Goal: Task Accomplishment & Management: Use online tool/utility

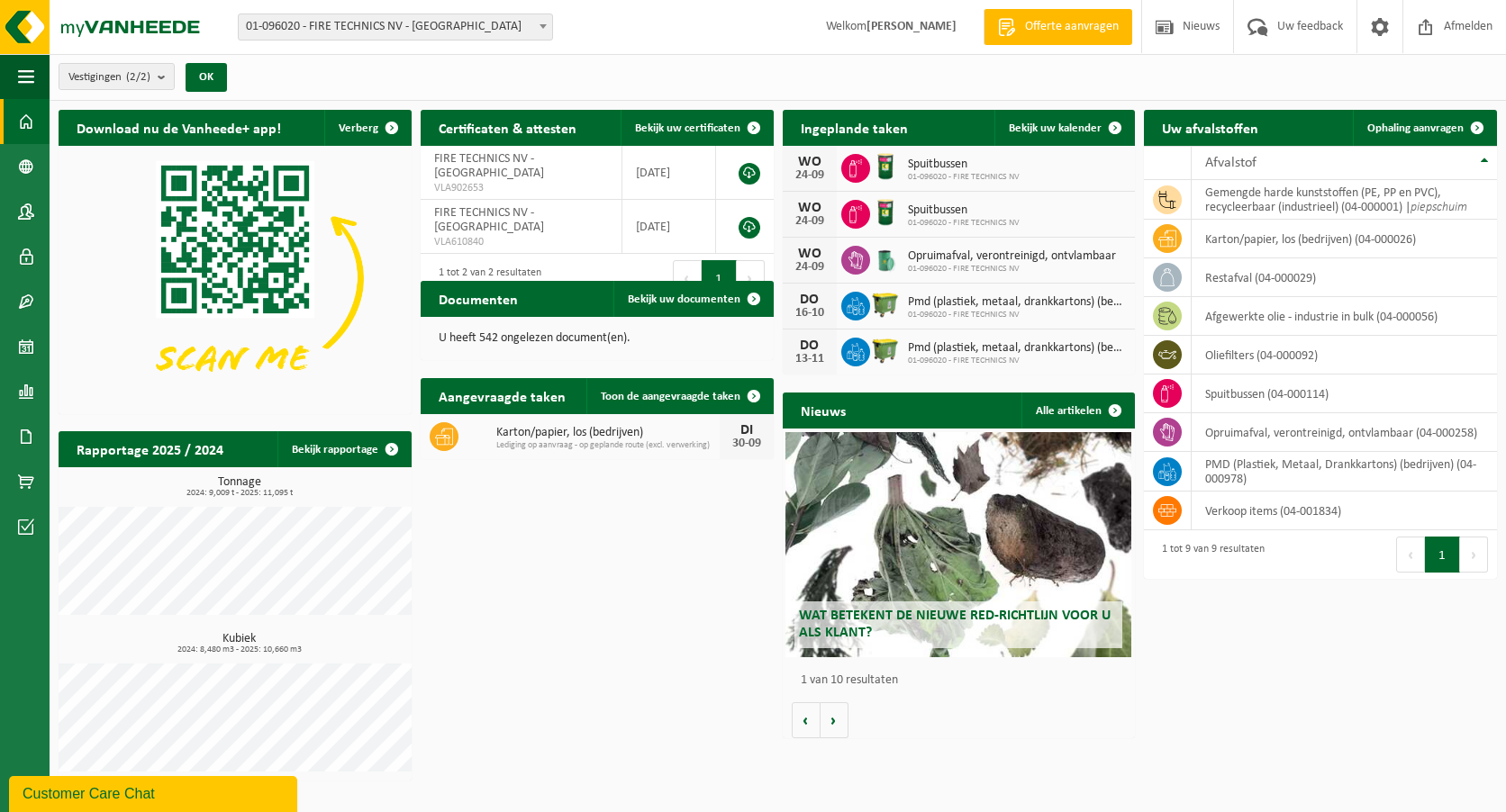
click at [723, 74] on div "Vestigingen (2/2) Alles selecteren Alles deselecteren Actieve selecteren FIRE T…" at bounding box center [777, 77] width 1457 height 47
click at [1067, 127] on span "Bekijk uw kalender" at bounding box center [1055, 128] width 93 height 12
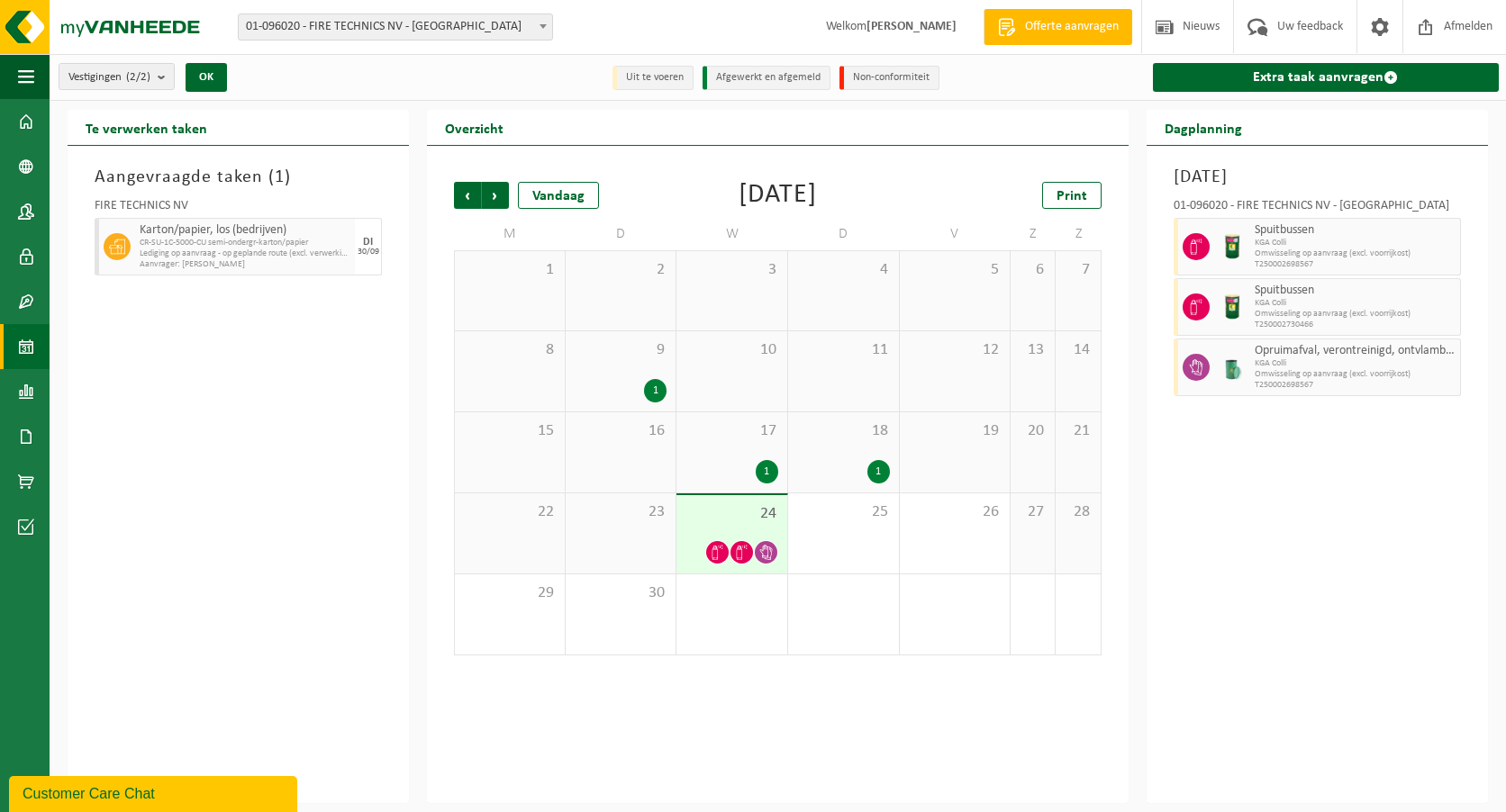
click at [771, 553] on icon at bounding box center [766, 552] width 16 height 16
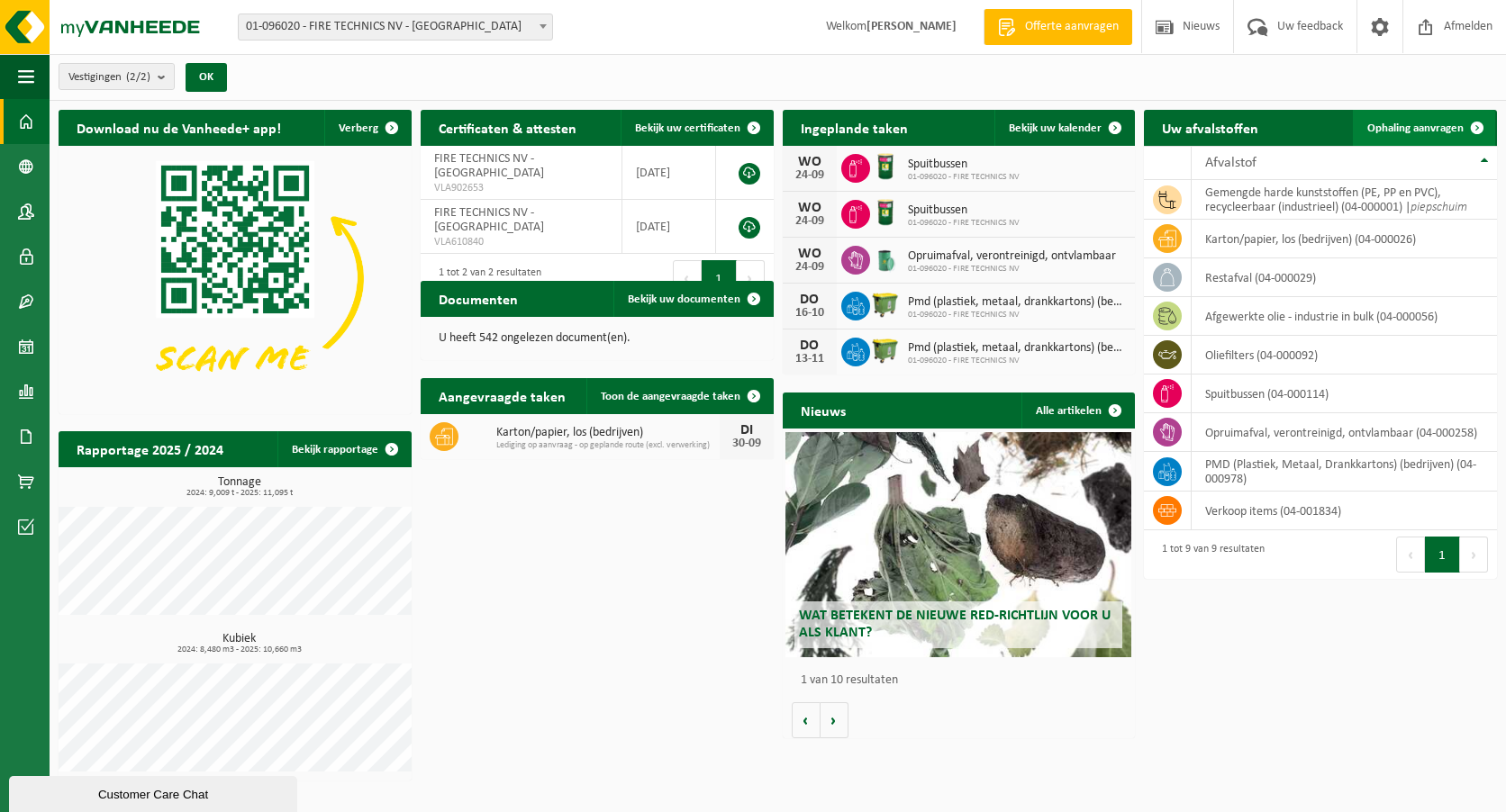
click at [1435, 127] on span "Ophaling aanvragen" at bounding box center [1416, 128] width 96 height 12
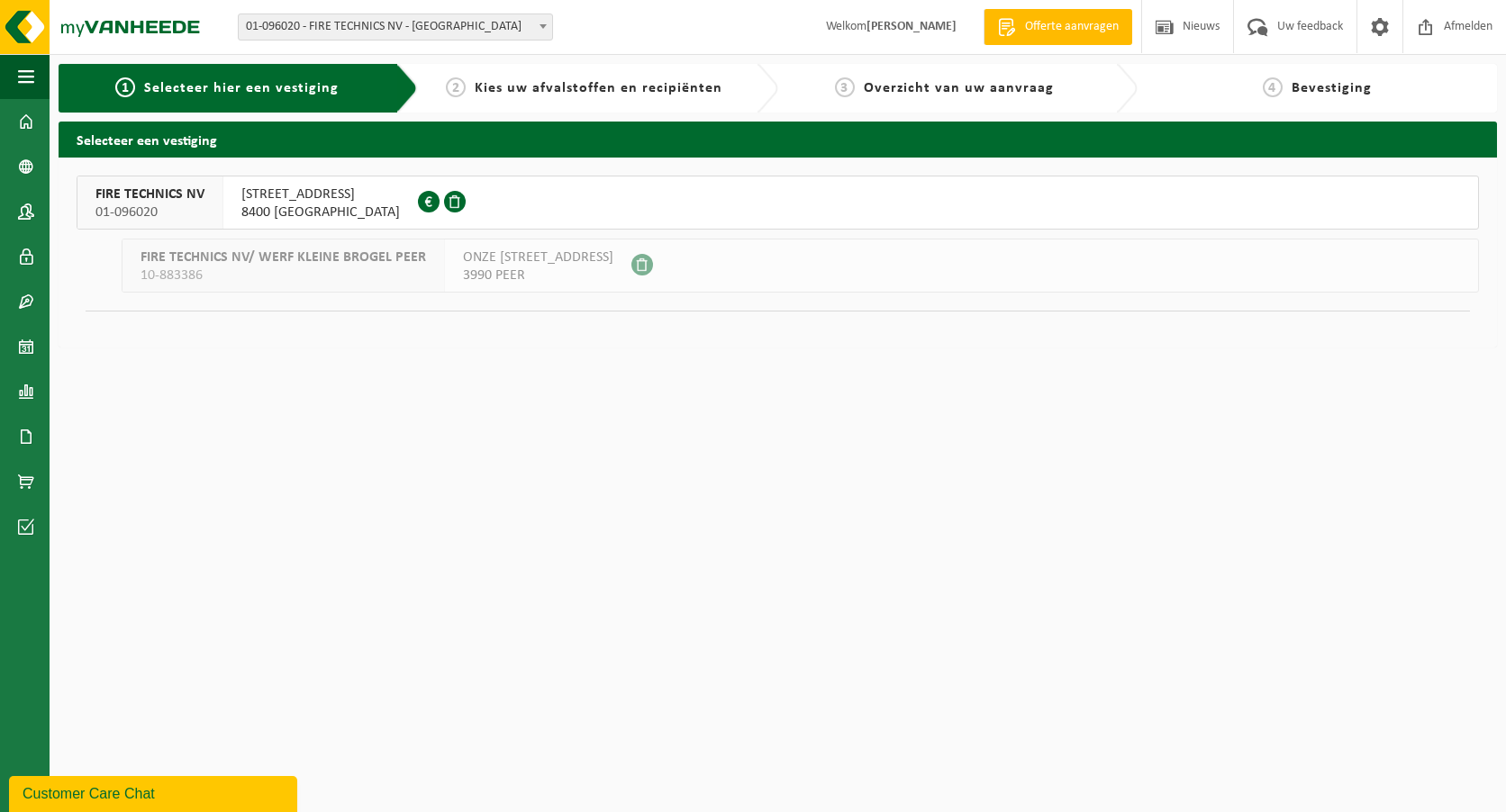
click at [269, 197] on span "SOLVAYLAAN 6" at bounding box center [321, 194] width 159 height 18
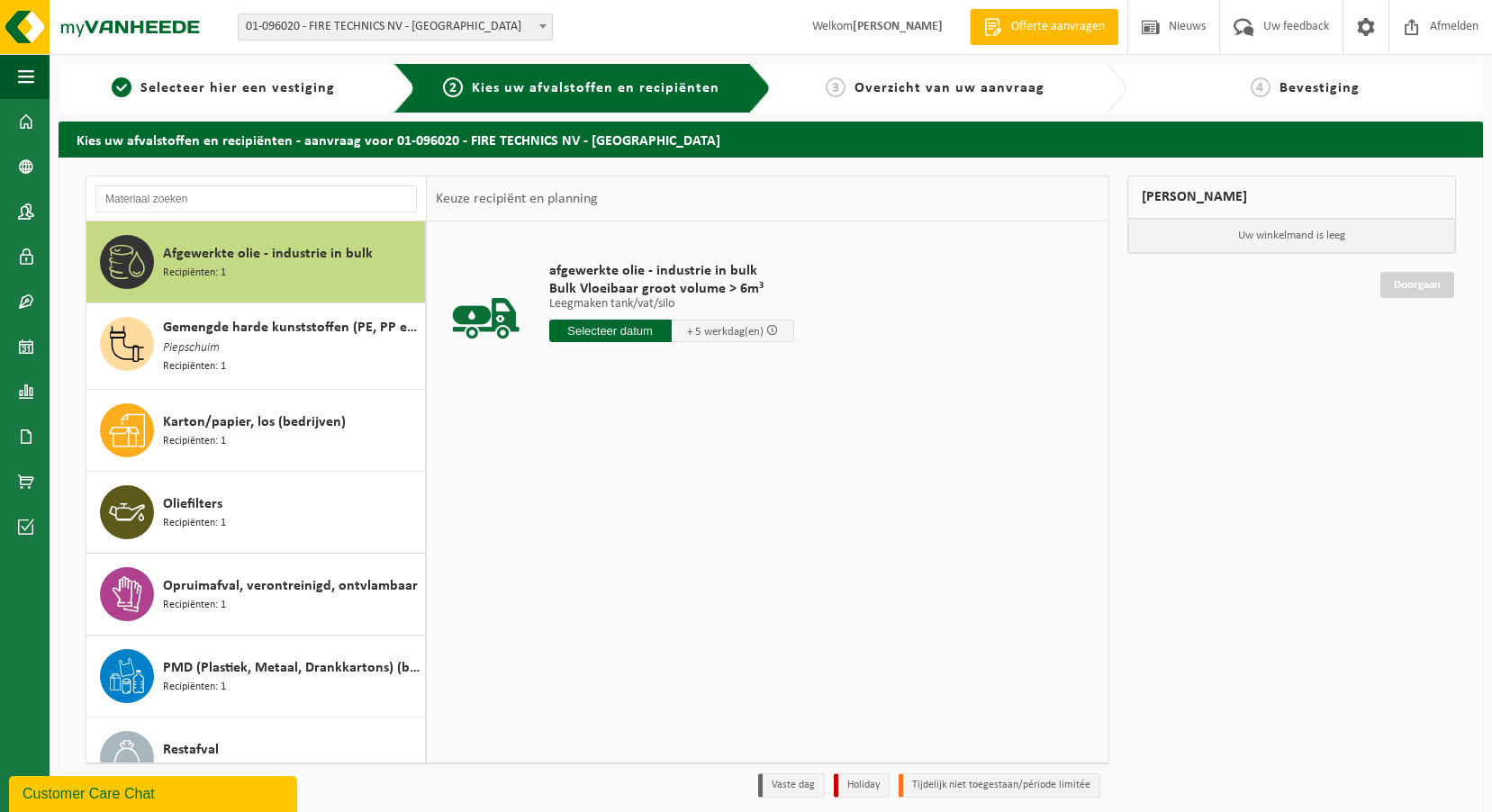
scroll to position [19, 0]
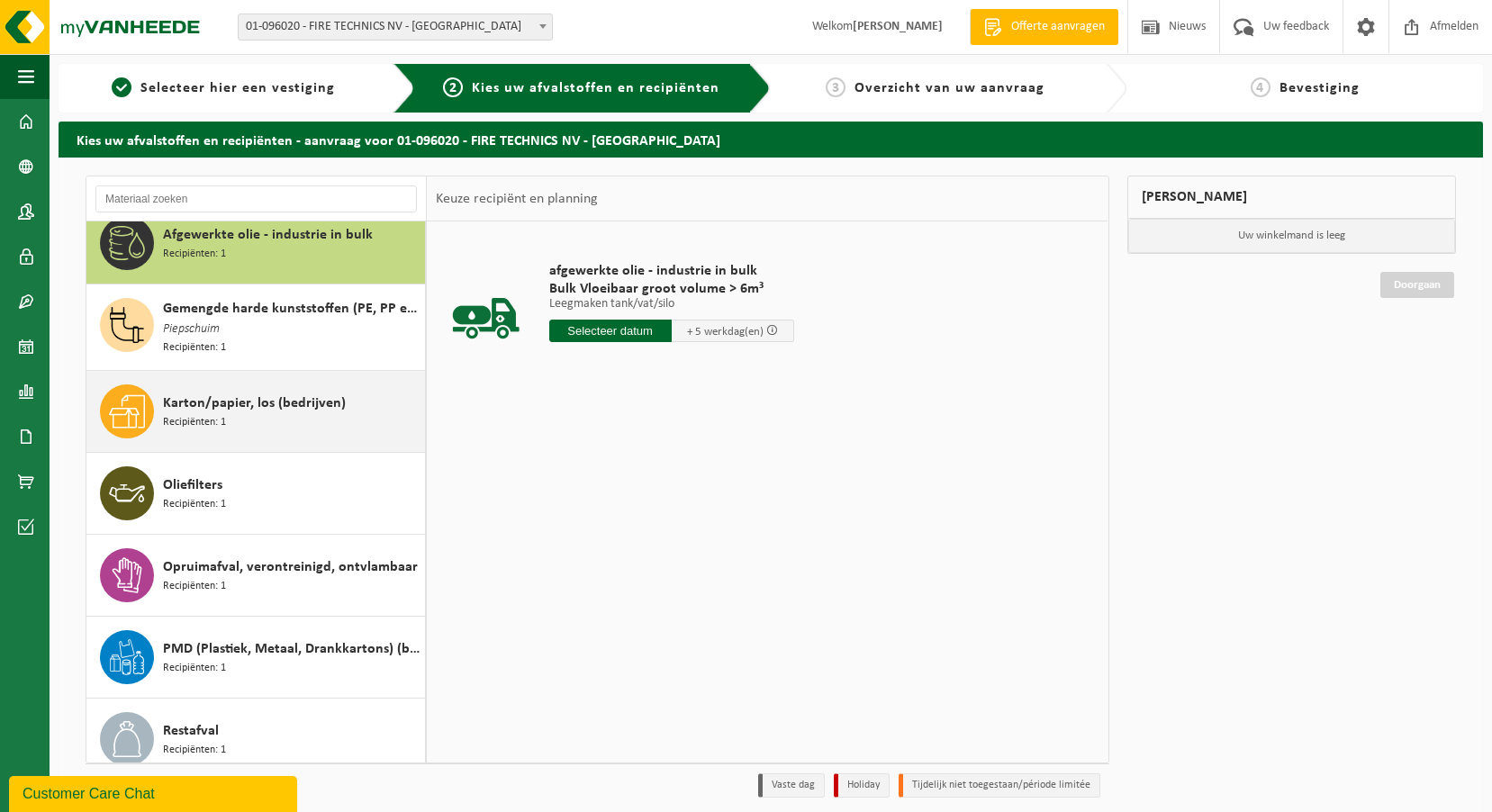
click at [298, 407] on span "Karton/papier, los (bedrijven)" at bounding box center [254, 403] width 182 height 22
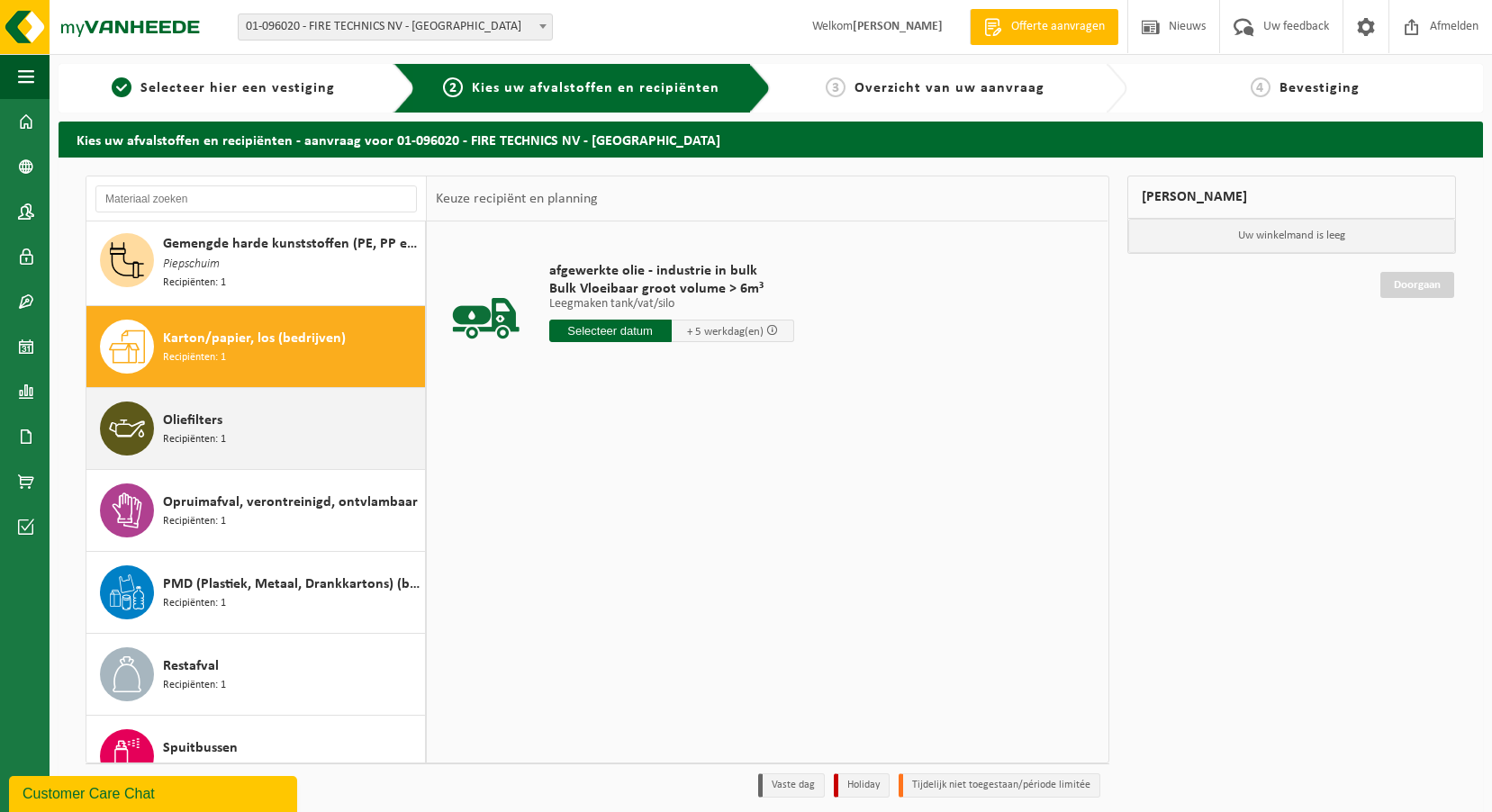
scroll to position [116, 0]
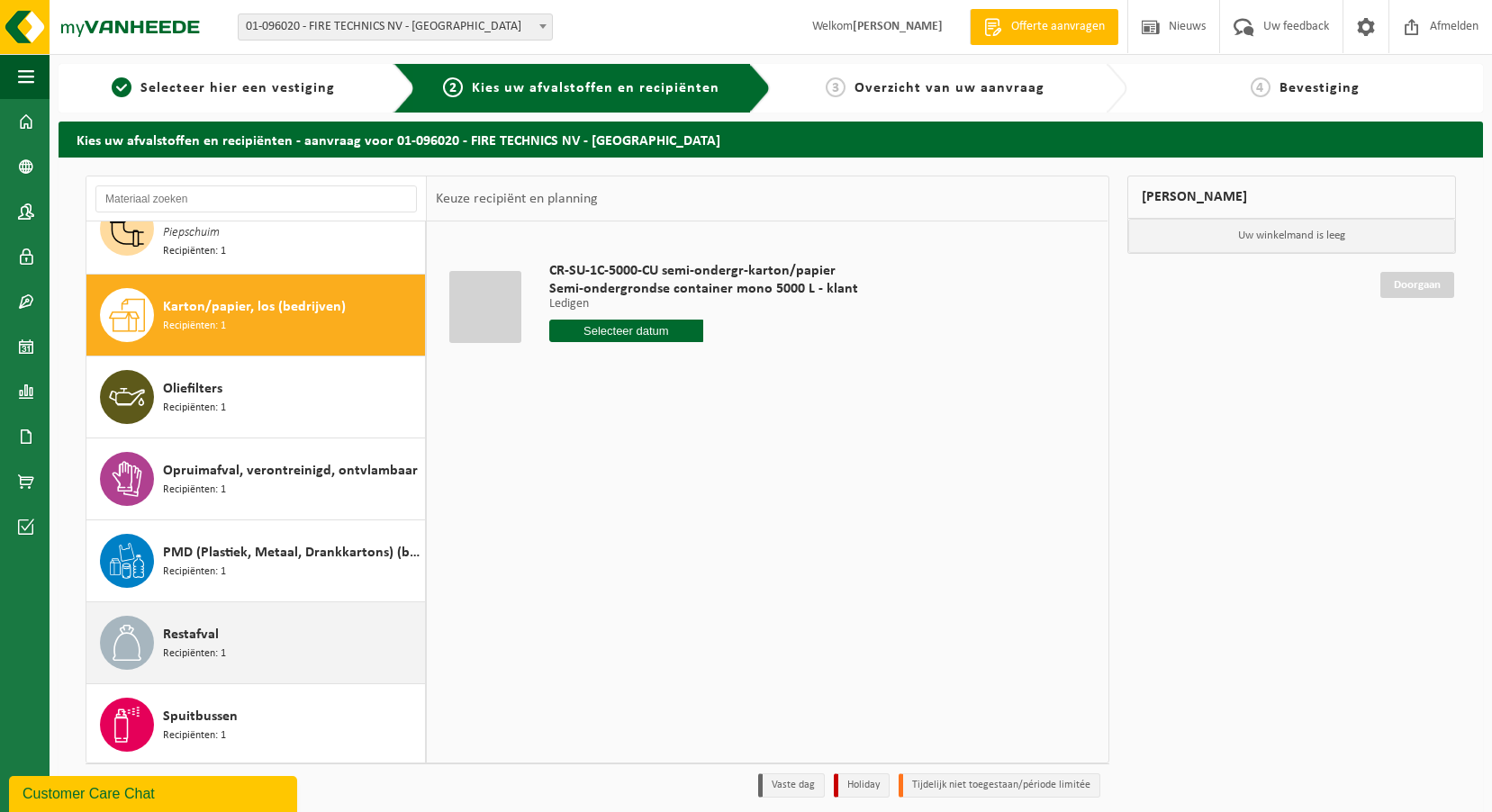
click at [332, 641] on div "Restafval Recipiënten: 1" at bounding box center [291, 642] width 258 height 54
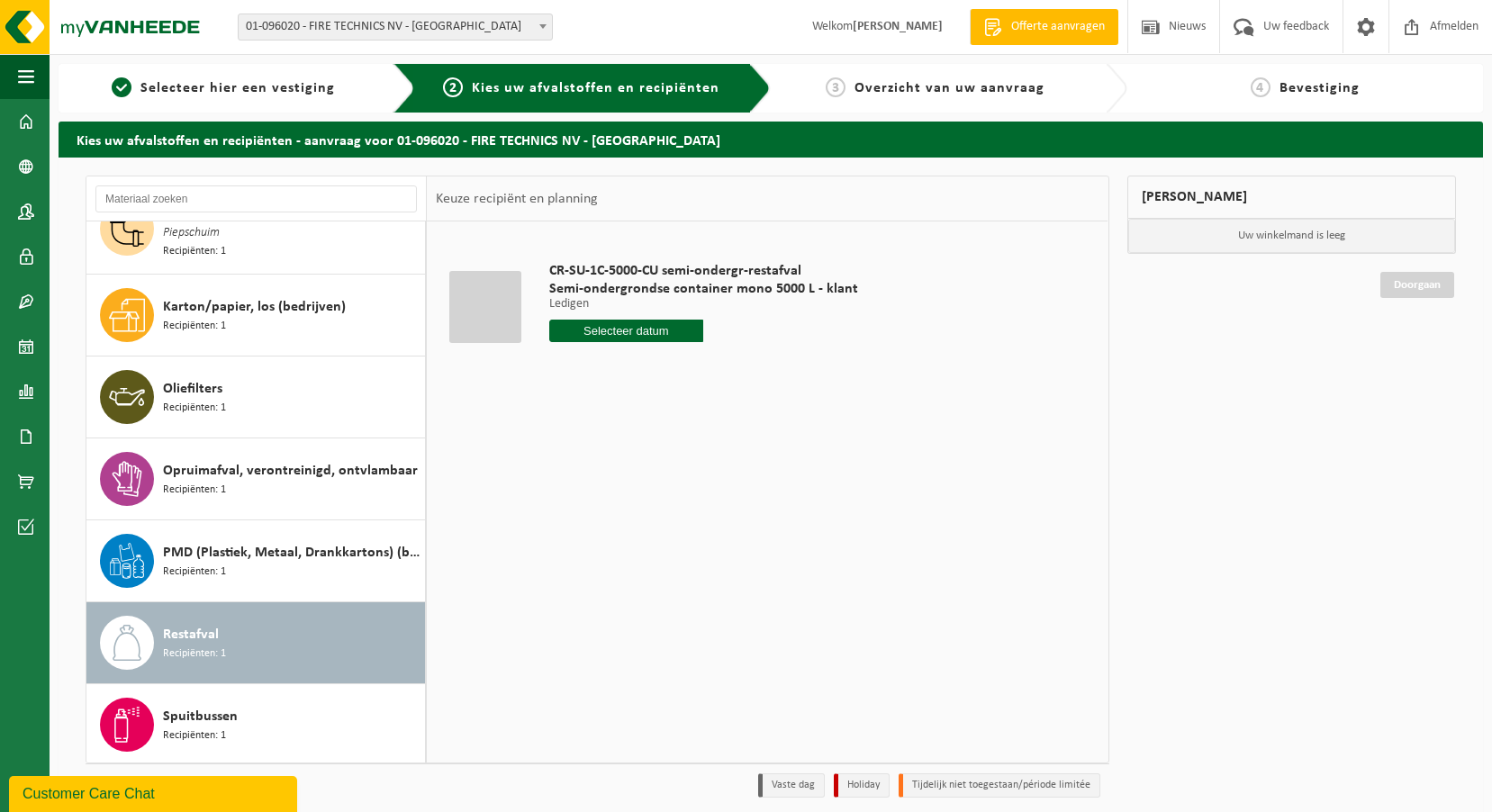
click at [636, 328] on input "text" at bounding box center [627, 330] width 155 height 23
click at [752, 370] on icon at bounding box center [753, 371] width 28 height 28
click at [624, 436] on div "1" at bounding box center [629, 432] width 31 height 28
type input "Van 2025-10-01"
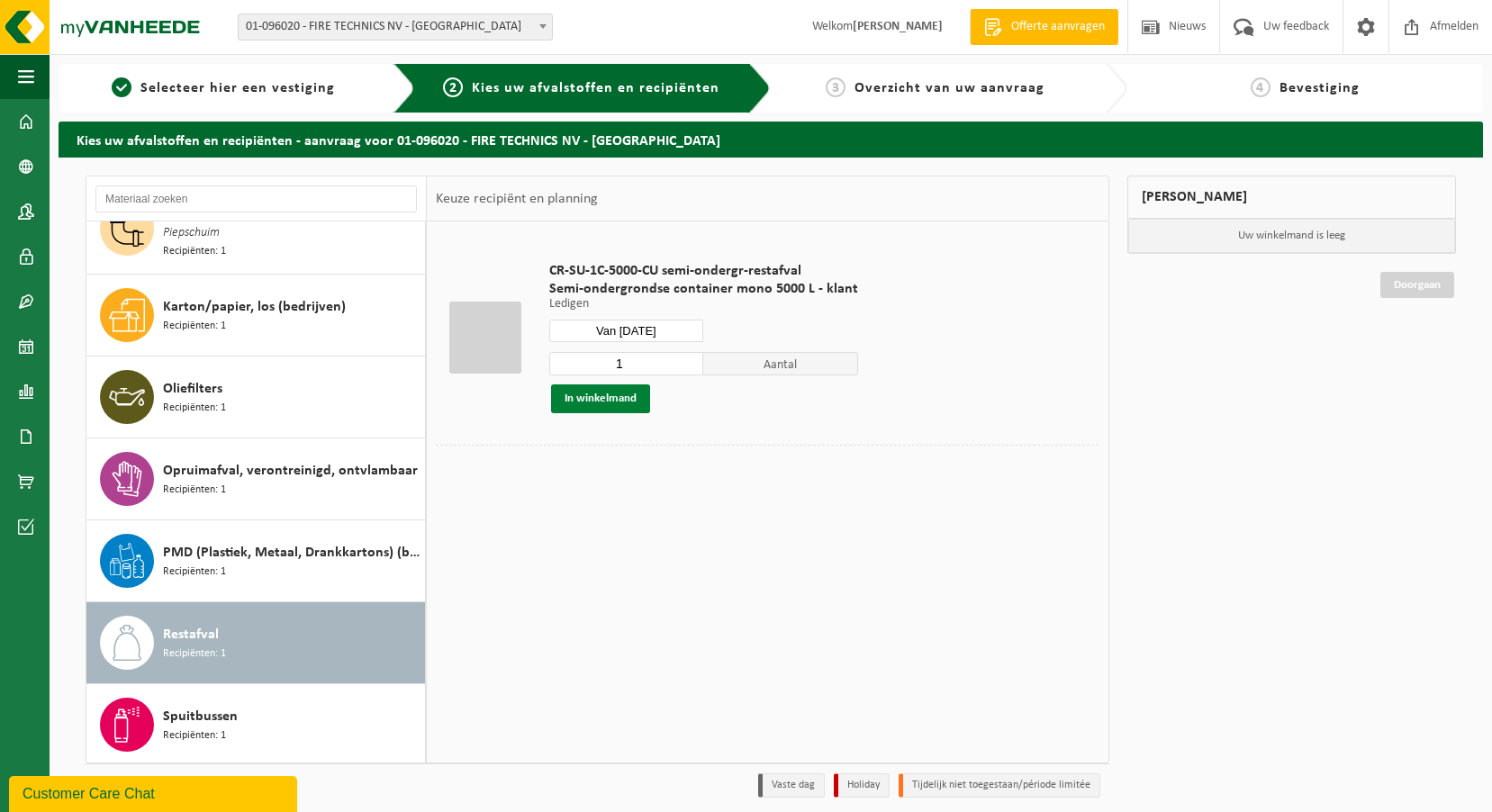
click at [621, 401] on button "In winkelmand" at bounding box center [600, 398] width 99 height 28
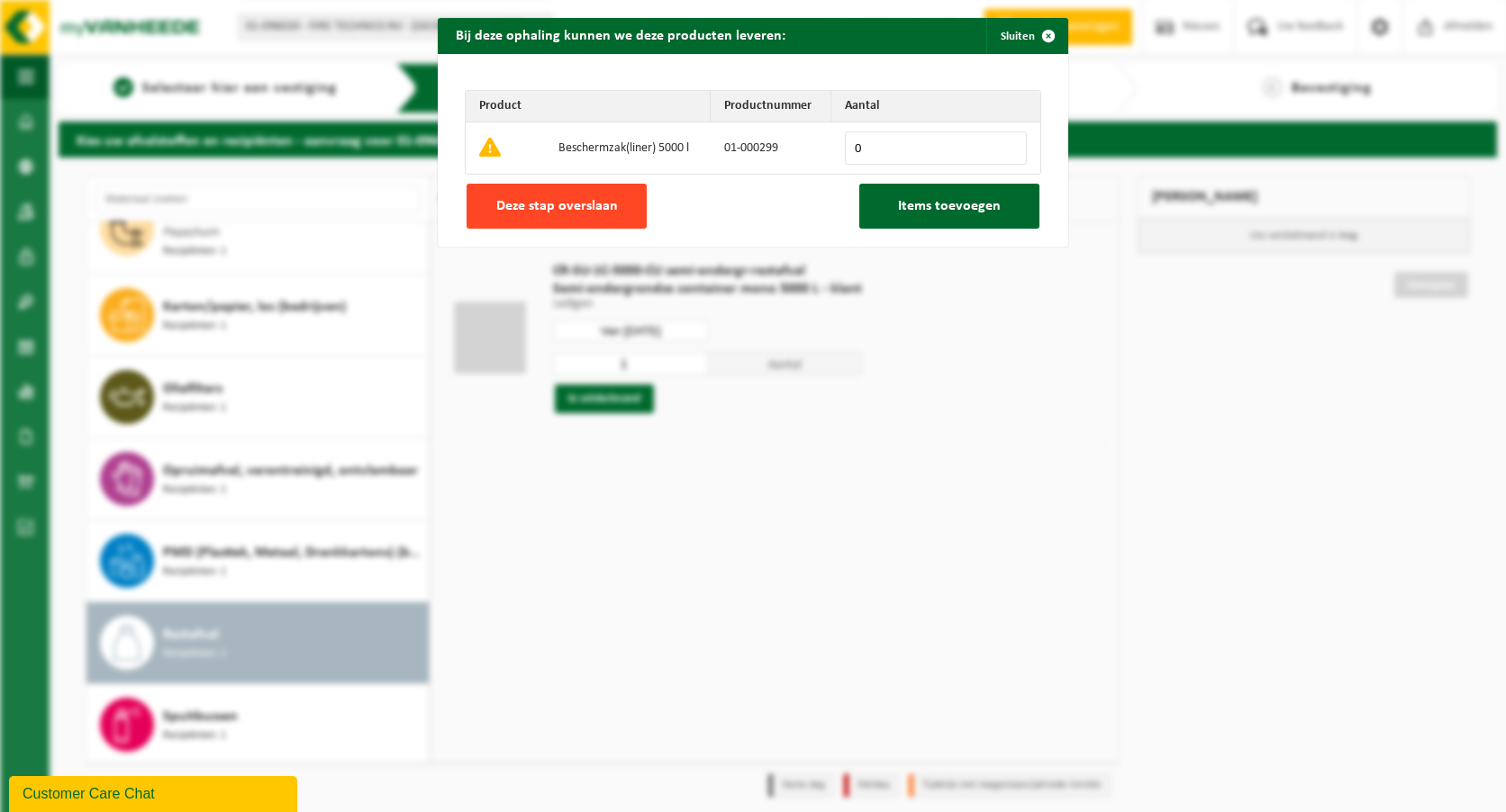
click at [610, 215] on button "Deze stap overslaan" at bounding box center [557, 206] width 181 height 45
